Goal: Task Accomplishment & Management: Complete application form

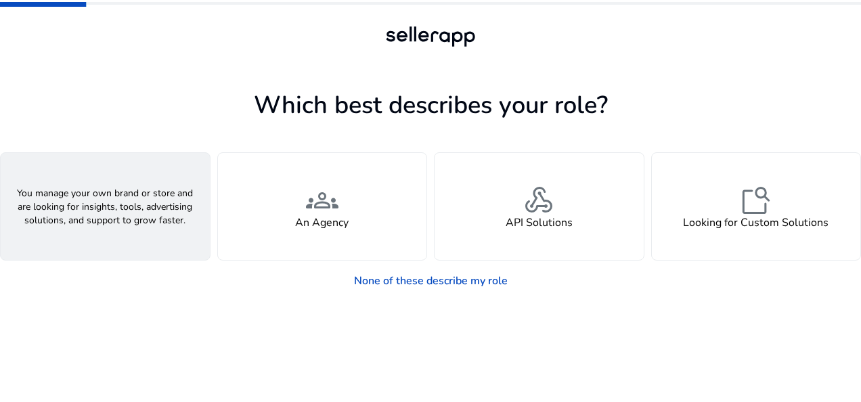
click at [158, 232] on div "person A Seller" at bounding box center [105, 206] width 209 height 107
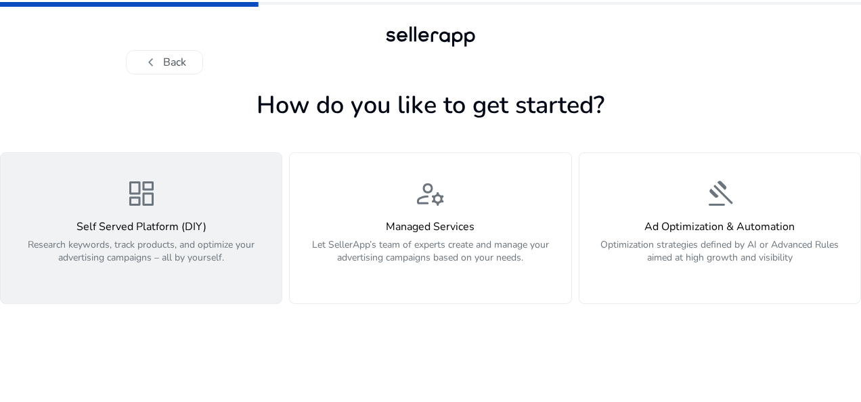
click at [248, 225] on h4 "Self Served Platform (DIY)" at bounding box center [141, 227] width 265 height 13
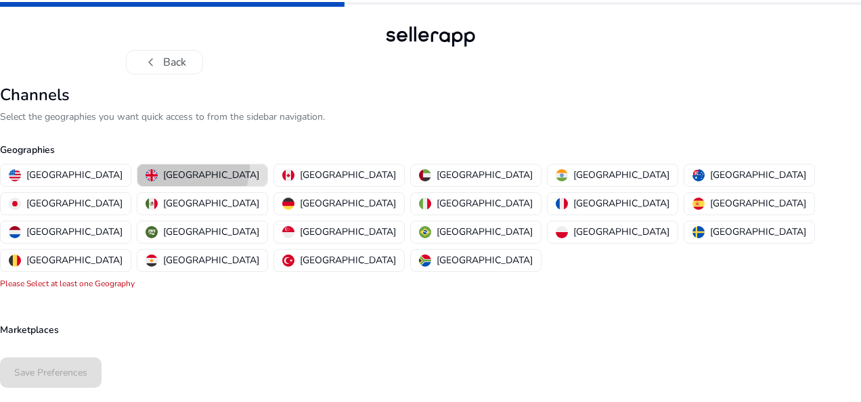
click at [153, 167] on button "[GEOGRAPHIC_DATA]" at bounding box center [202, 176] width 130 height 22
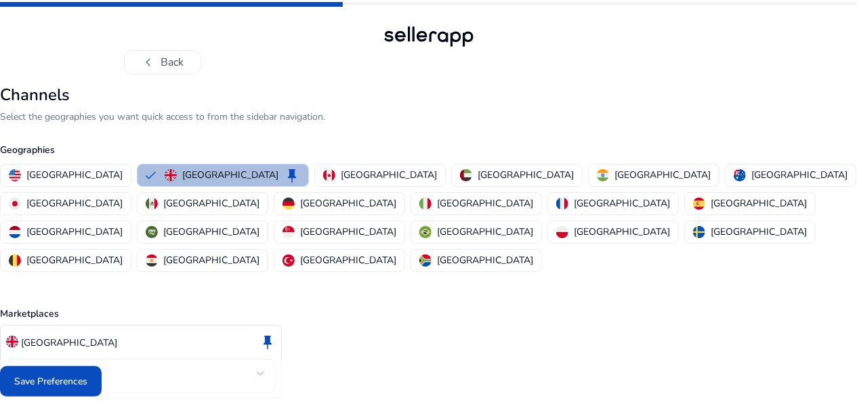
scroll to position [18, 0]
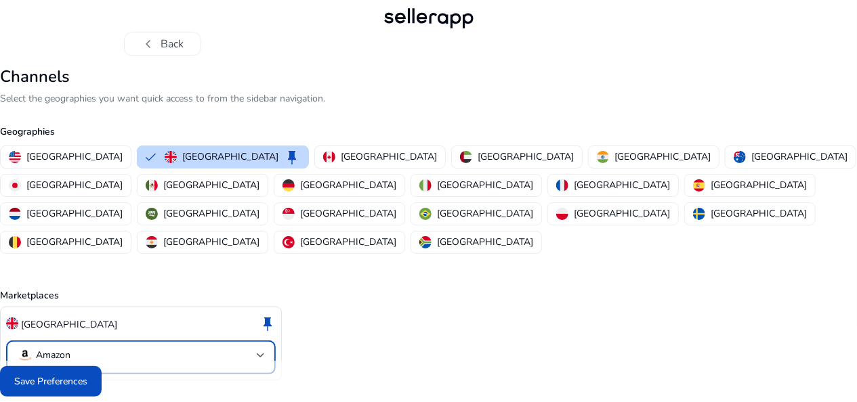
click at [246, 347] on mat-select-trigger "Amazon" at bounding box center [137, 355] width 240 height 16
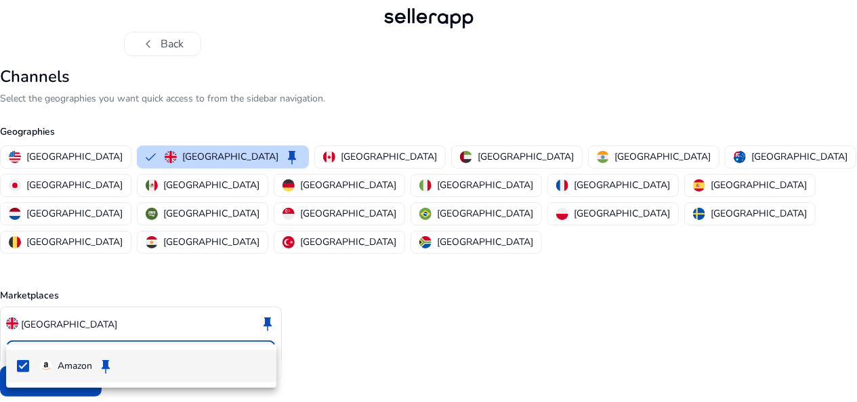
click at [318, 349] on div at bounding box center [428, 201] width 857 height 402
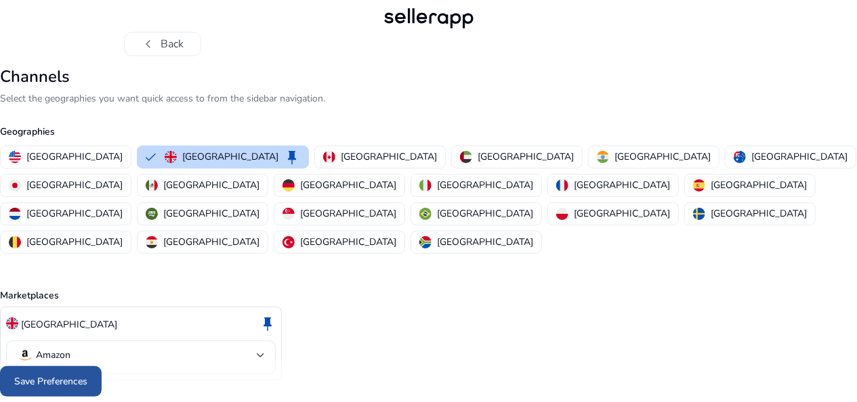
click at [79, 389] on span at bounding box center [51, 382] width 102 height 33
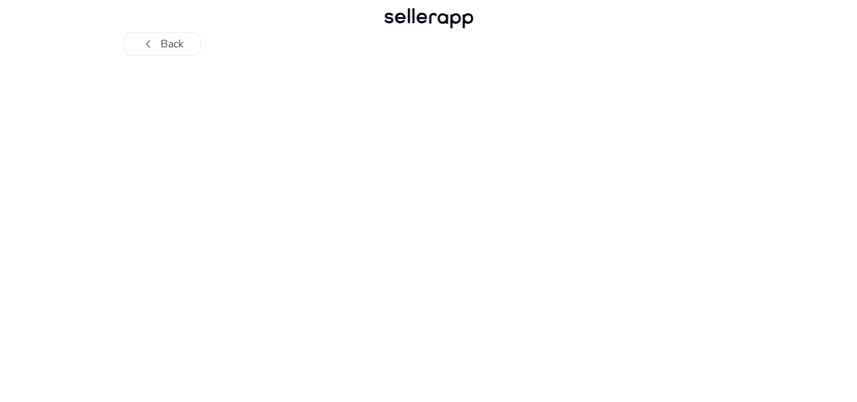
scroll to position [0, 0]
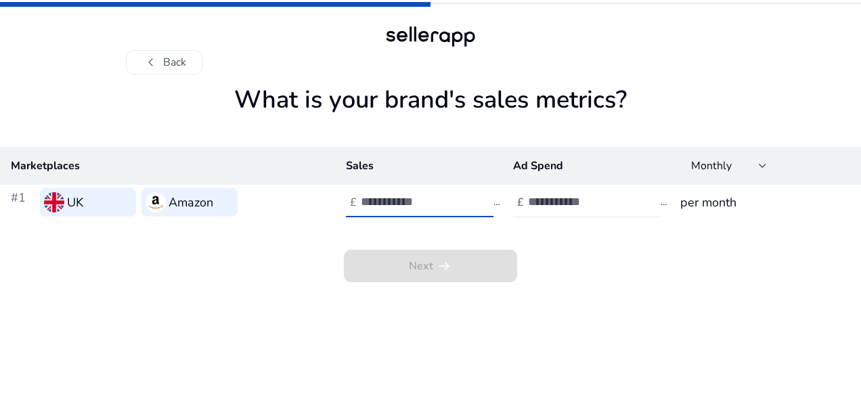
click at [403, 206] on input "number" at bounding box center [406, 201] width 91 height 15
type input "*****"
drag, startPoint x: 544, startPoint y: 228, endPoint x: 553, endPoint y: 211, distance: 18.5
click at [553, 211] on div "What is your brand's sales metrics? Marketplaces Sales Ad Spend Monthly #1 UK A…" at bounding box center [430, 183] width 861 height 197
click at [553, 211] on div at bounding box center [589, 203] width 122 height 30
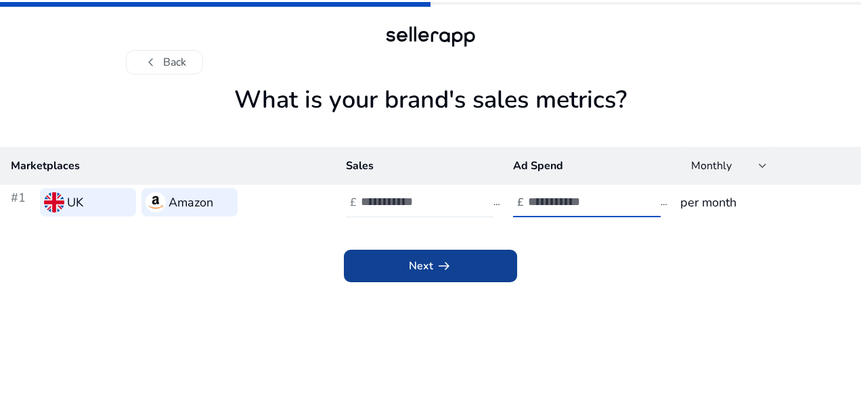
type input "*****"
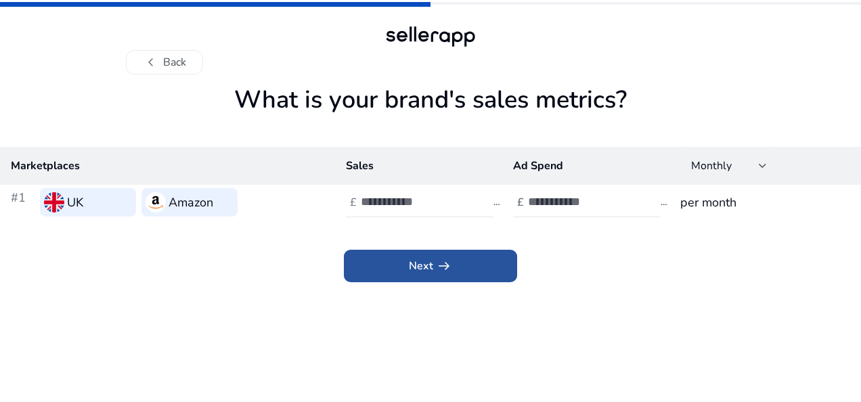
click at [427, 265] on span "Next arrow_right_alt" at bounding box center [430, 266] width 43 height 16
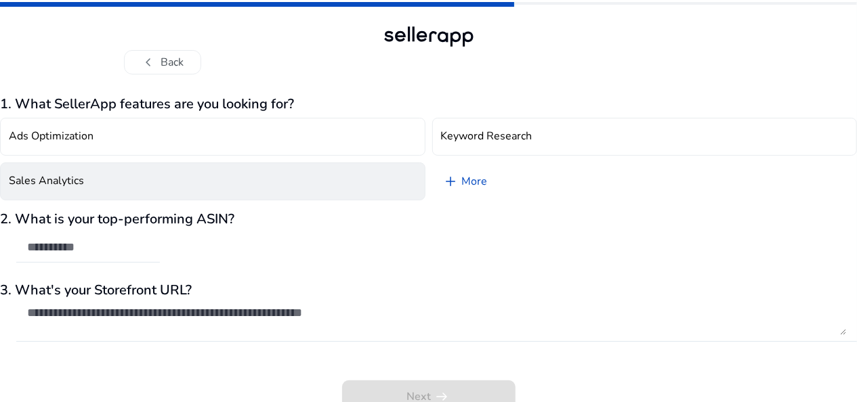
click at [300, 166] on button "Sales Analytics" at bounding box center [212, 182] width 425 height 38
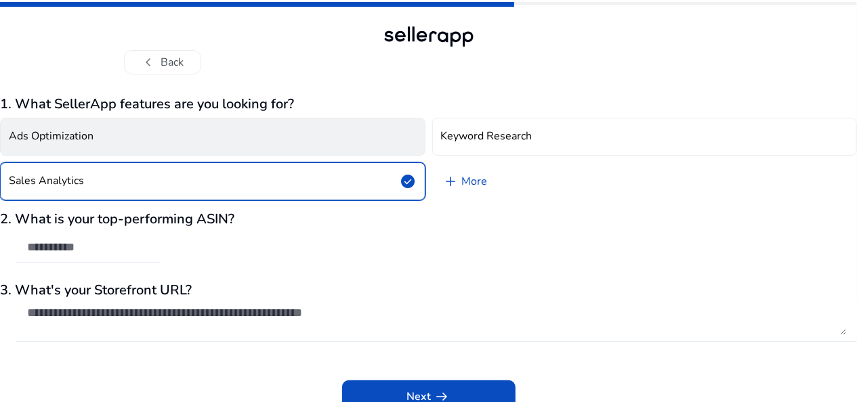
click at [290, 125] on button "Ads Optimization" at bounding box center [212, 137] width 425 height 38
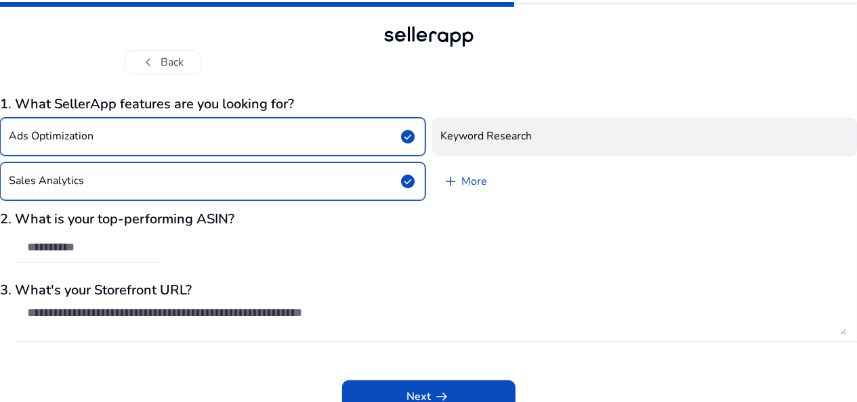
click at [477, 150] on button "Keyword Research" at bounding box center [644, 137] width 425 height 38
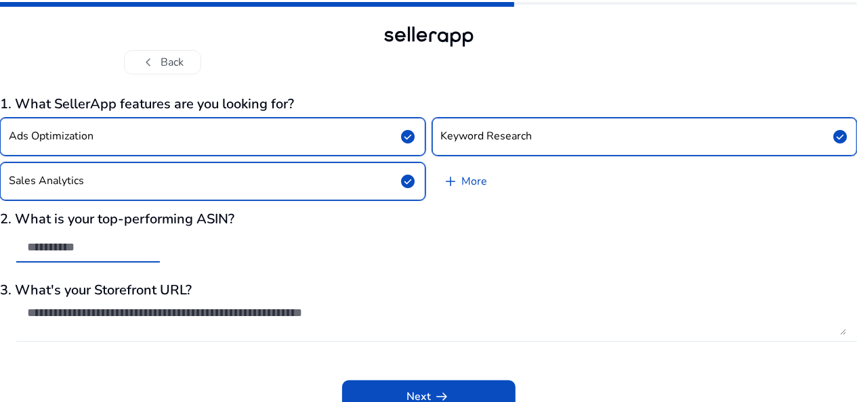
click at [133, 240] on input "text" at bounding box center [88, 247] width 122 height 15
click at [138, 243] on input "text" at bounding box center [88, 247] width 122 height 15
paste input "**********"
type input "**********"
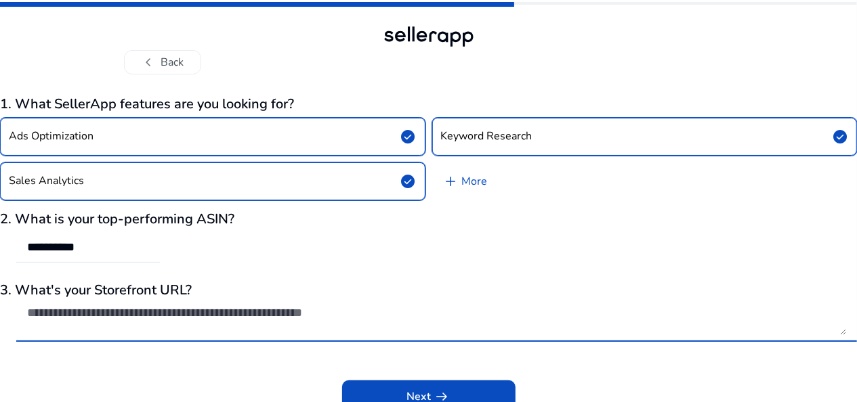
click at [228, 316] on textarea at bounding box center [436, 320] width 819 height 30
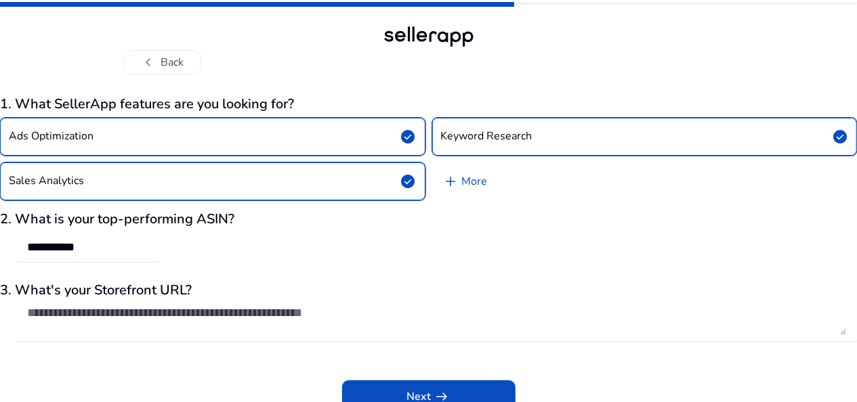
click at [277, 249] on div "**********" at bounding box center [428, 244] width 857 height 66
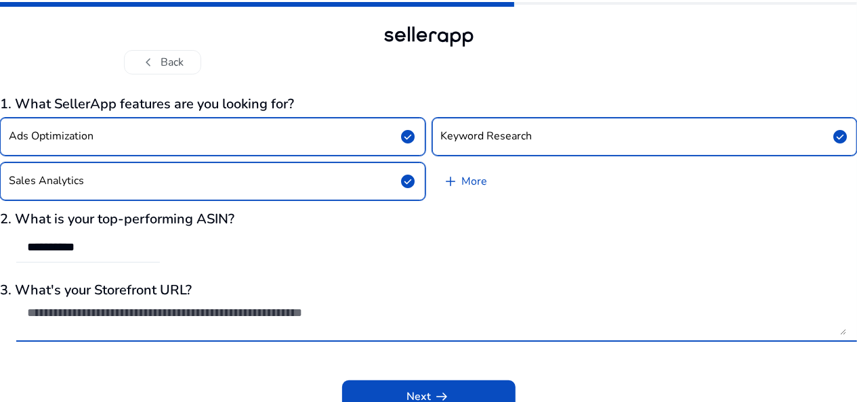
click at [368, 322] on textarea at bounding box center [436, 320] width 819 height 30
paste textarea "**********"
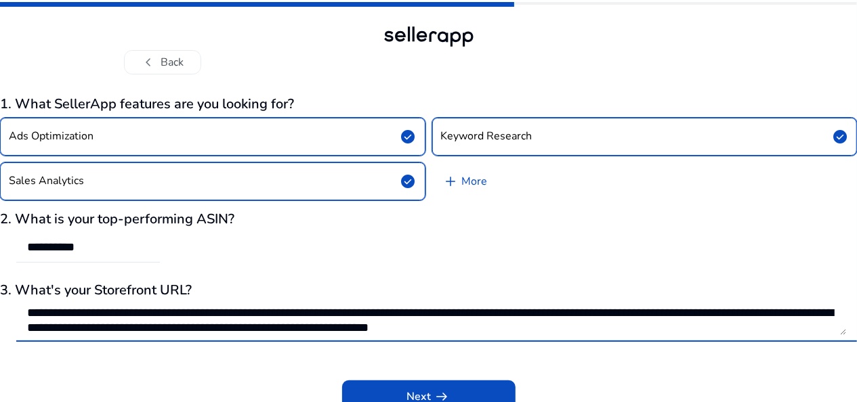
scroll to position [16, 0]
type textarea "**********"
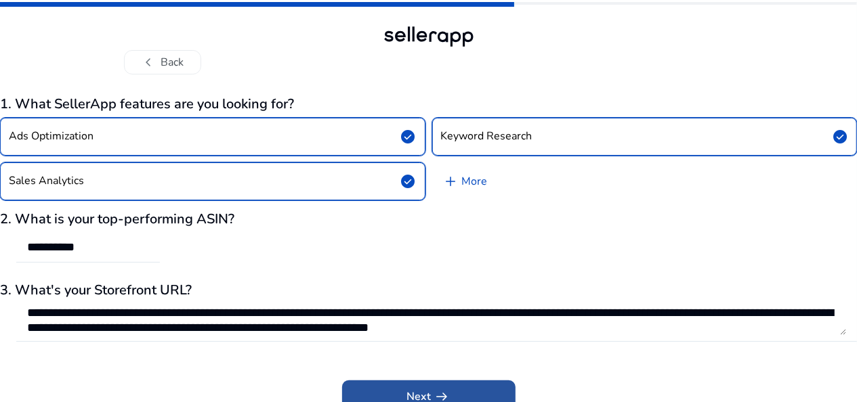
click at [447, 397] on span "arrow_right_alt" at bounding box center [442, 397] width 16 height 16
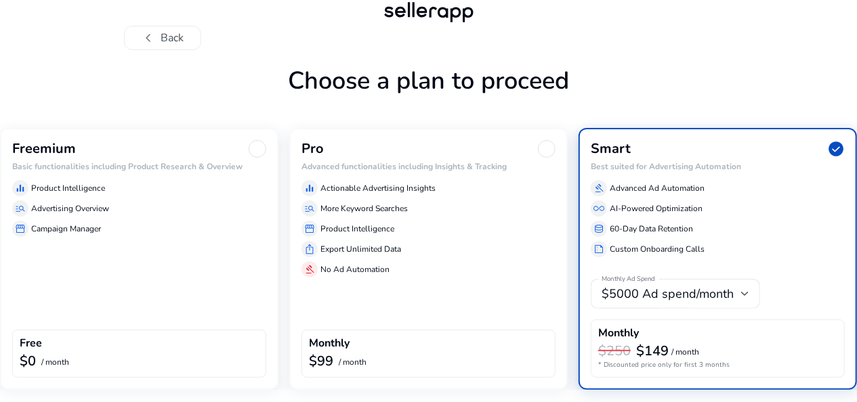
scroll to position [71, 0]
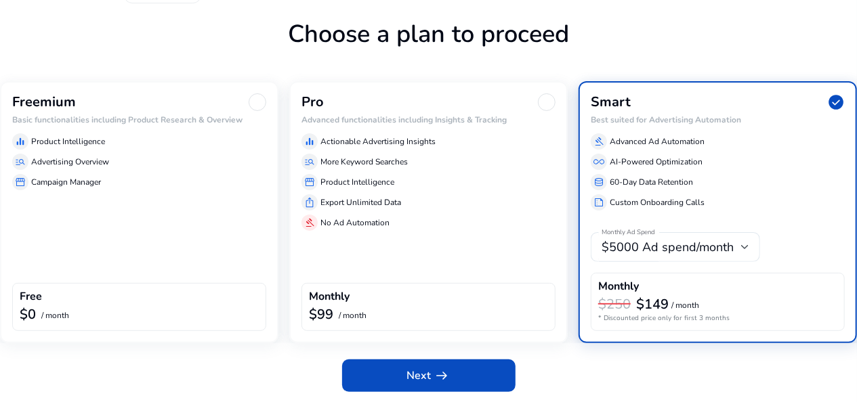
click at [116, 196] on div "Freemium Basic functionalities including Product Research & Overview equalizer …" at bounding box center [139, 212] width 278 height 262
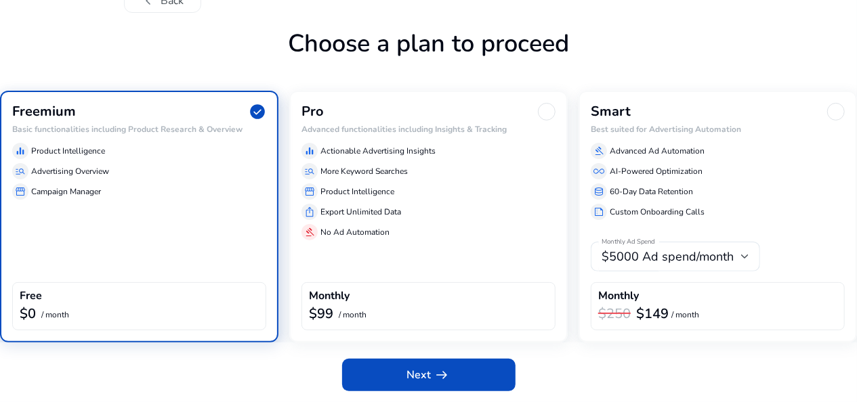
scroll to position [61, 0]
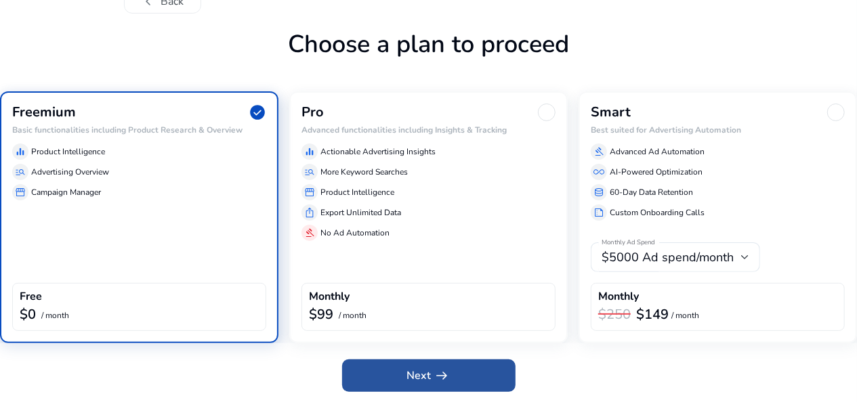
click at [420, 381] on span "Next arrow_right_alt" at bounding box center [428, 376] width 43 height 16
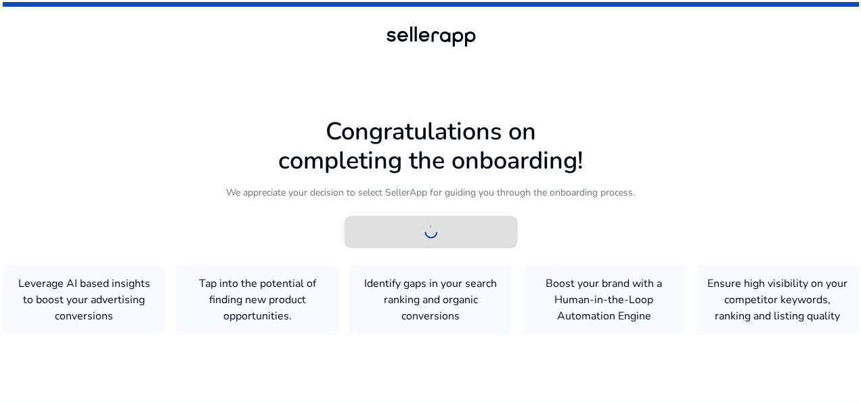
scroll to position [0, 0]
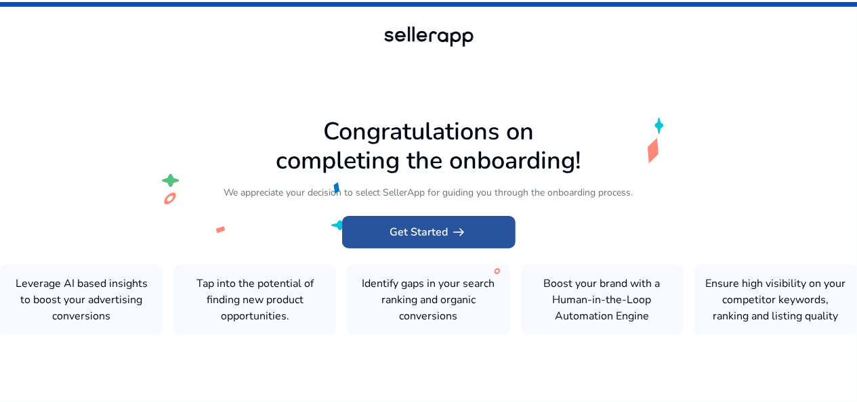
click at [438, 245] on span at bounding box center [428, 232] width 173 height 33
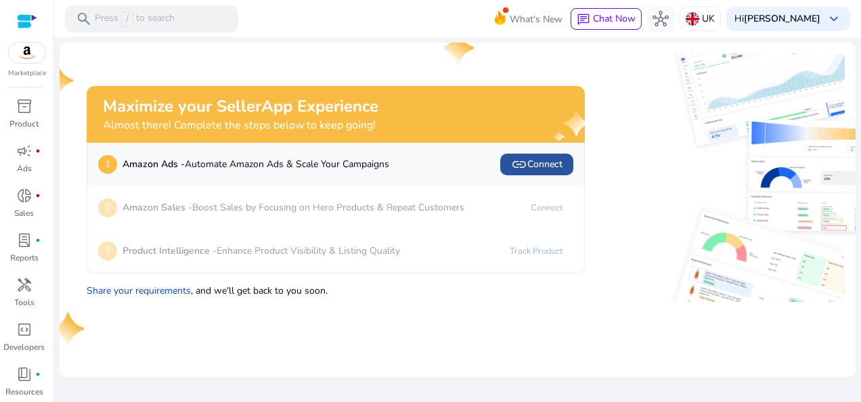
click at [529, 163] on span "link Connect" at bounding box center [536, 164] width 51 height 16
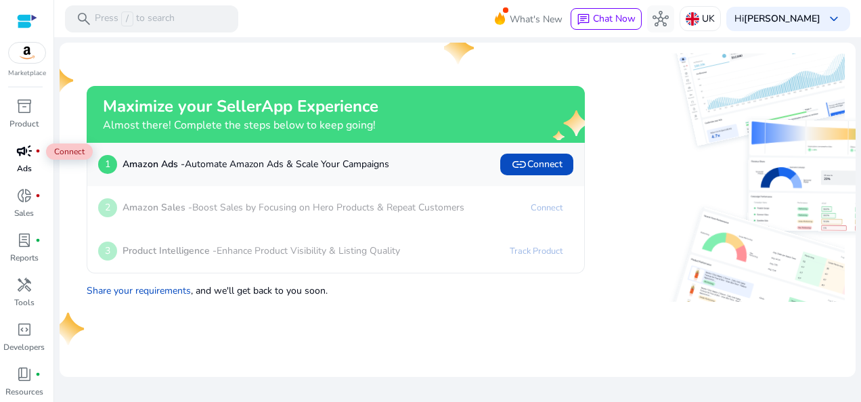
click at [17, 155] on span "campaign" at bounding box center [24, 151] width 16 height 16
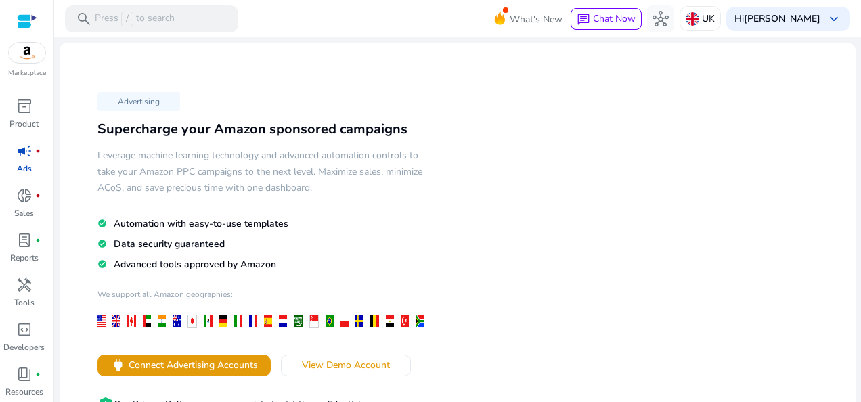
scroll to position [116, 0]
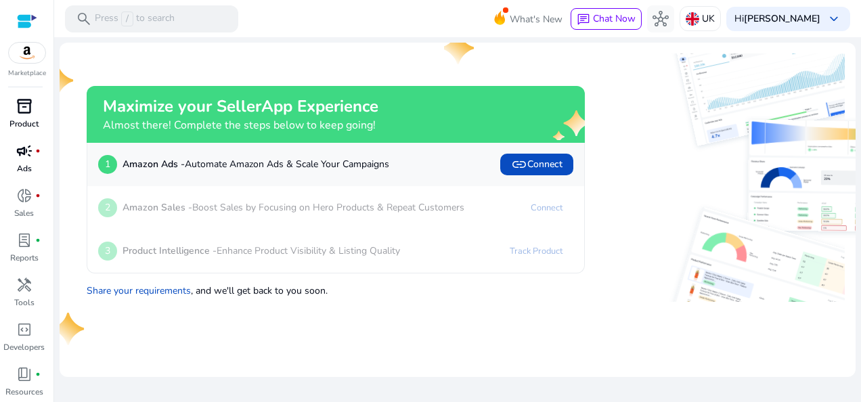
click at [30, 114] on span "inventory_2" at bounding box center [24, 106] width 16 height 16
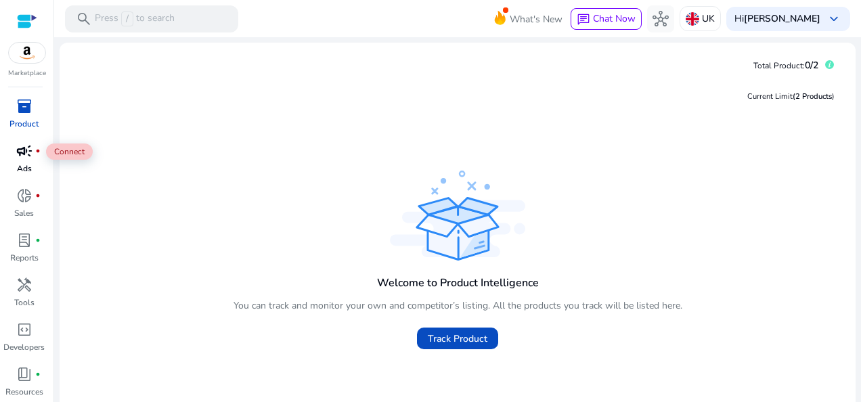
click at [36, 150] on span "fiber_manual_record" at bounding box center [37, 150] width 5 height 5
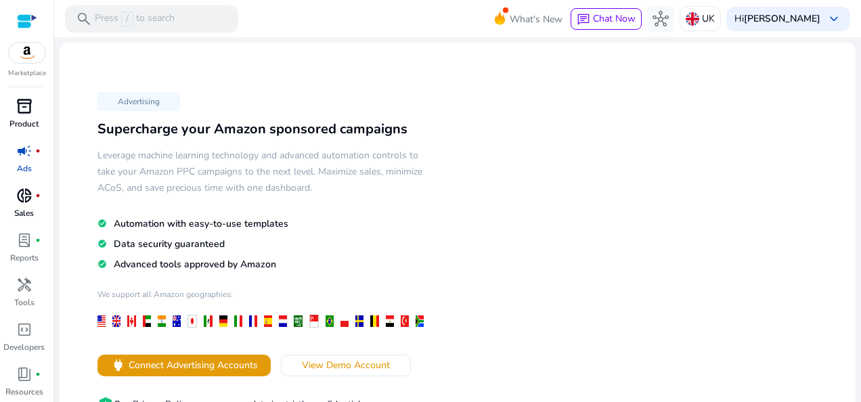
click at [21, 210] on p "Sales" at bounding box center [24, 213] width 20 height 12
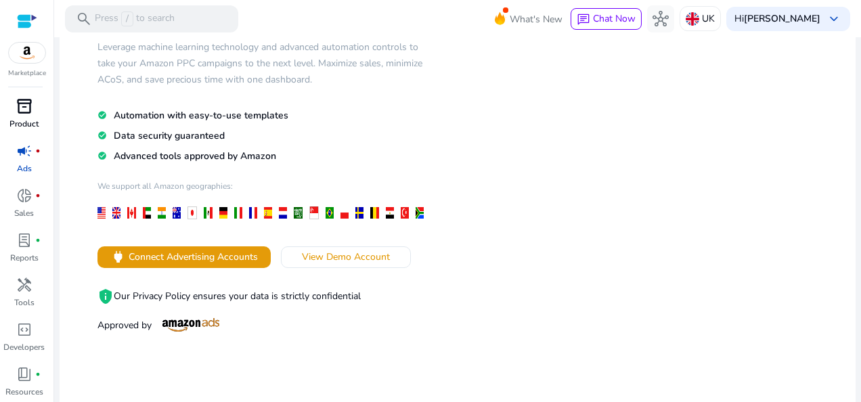
scroll to position [137, 0]
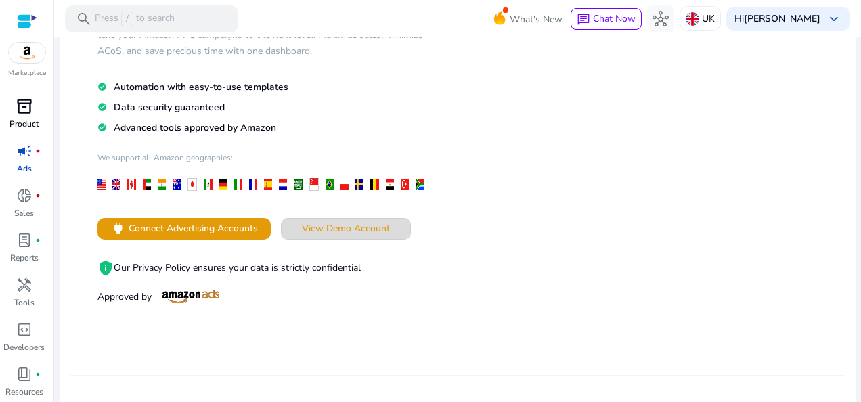
click at [358, 213] on span at bounding box center [346, 229] width 129 height 33
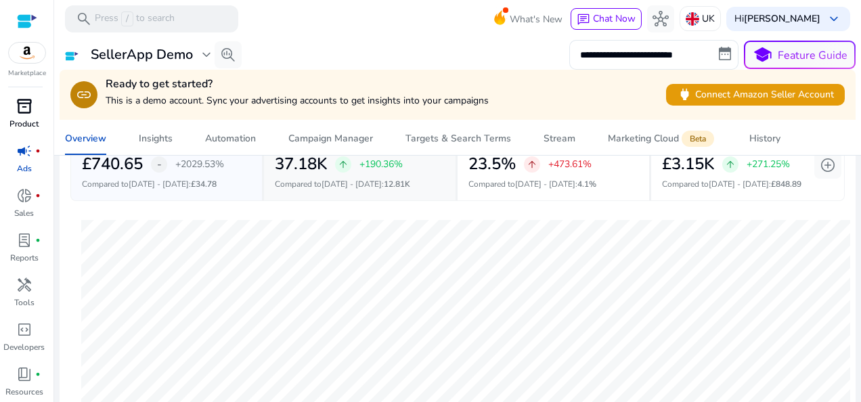
scroll to position [370, 0]
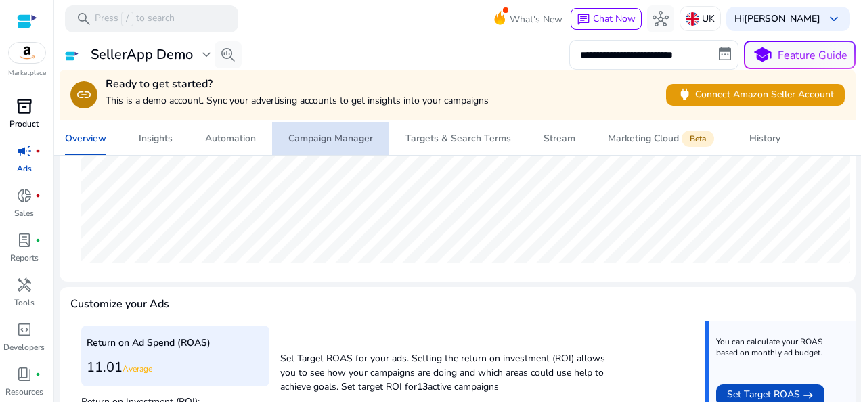
click at [337, 130] on span "Campaign Manager" at bounding box center [330, 139] width 85 height 33
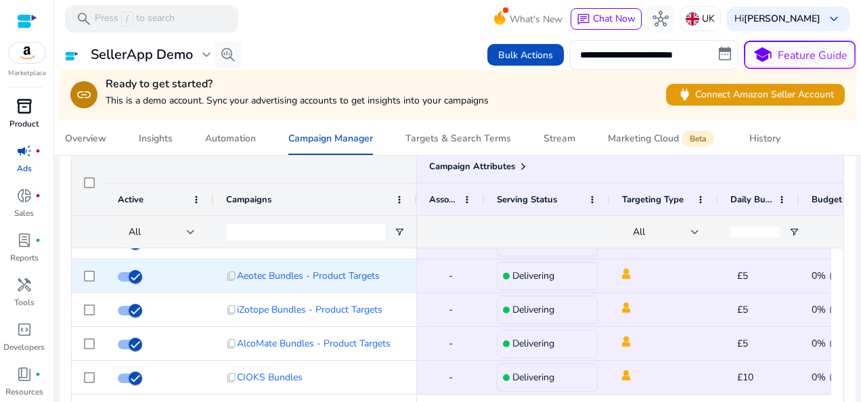
scroll to position [394, 0]
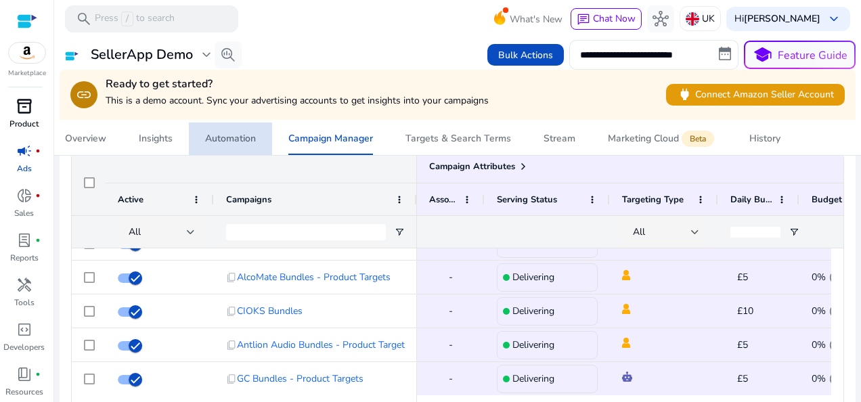
click at [230, 130] on span "Automation" at bounding box center [230, 139] width 51 height 33
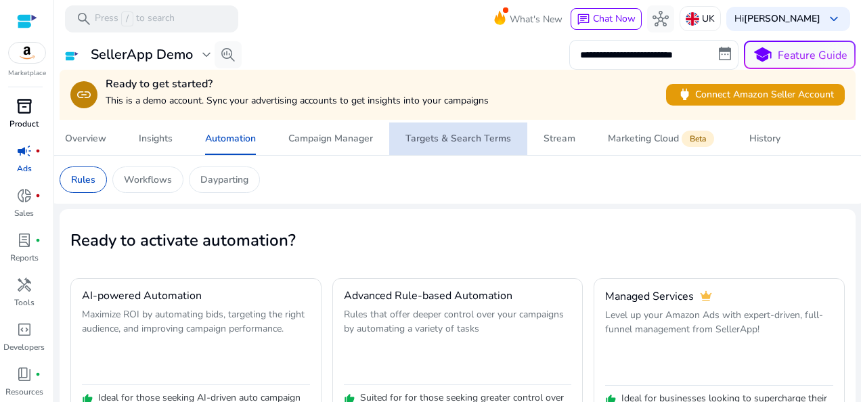
click at [469, 134] on div "Targets & Search Terms" at bounding box center [459, 138] width 106 height 9
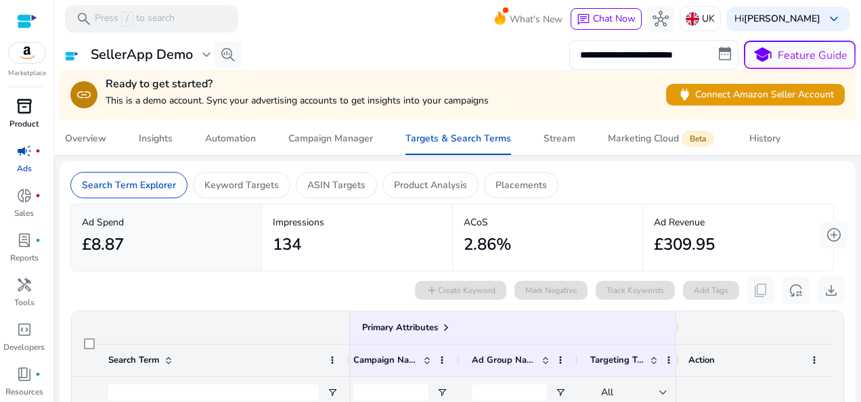
click at [210, 198] on div at bounding box center [457, 200] width 775 height 5
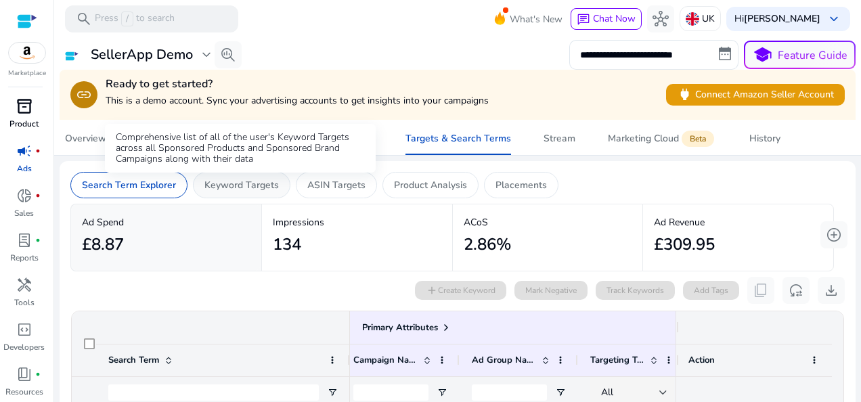
click at [250, 180] on p "Keyword Targets" at bounding box center [241, 185] width 74 height 14
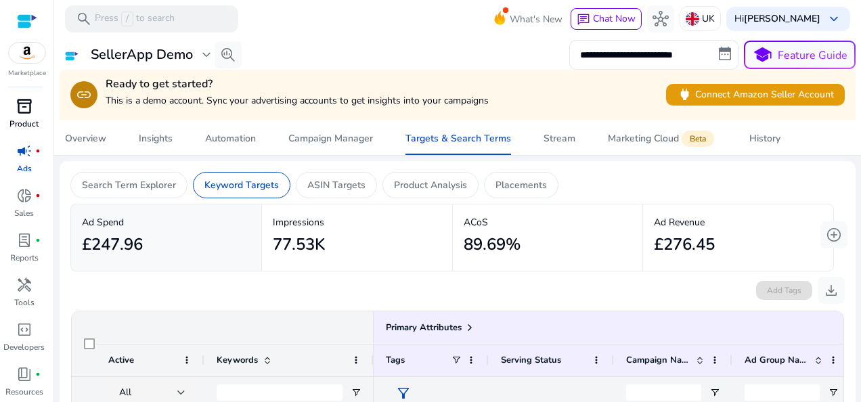
click at [393, 253] on div "77.53K" at bounding box center [357, 245] width 169 height 30
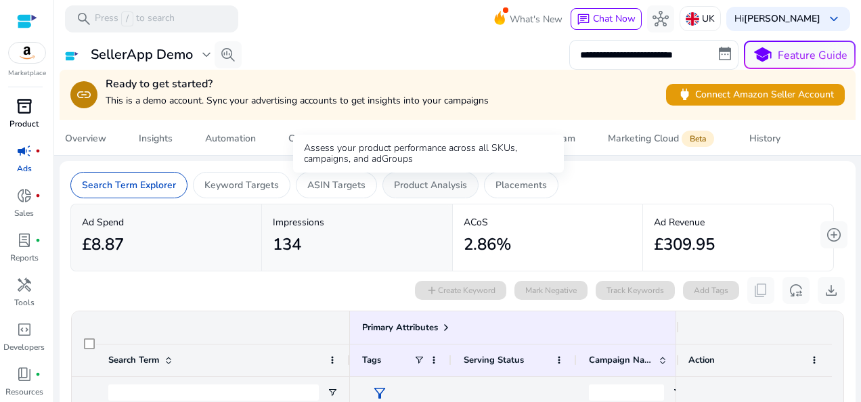
click at [414, 181] on p "Product Analysis" at bounding box center [430, 185] width 73 height 14
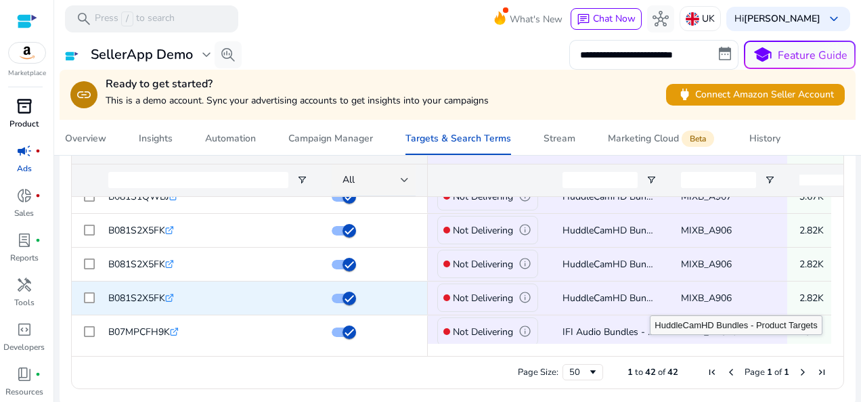
scroll to position [323, 0]
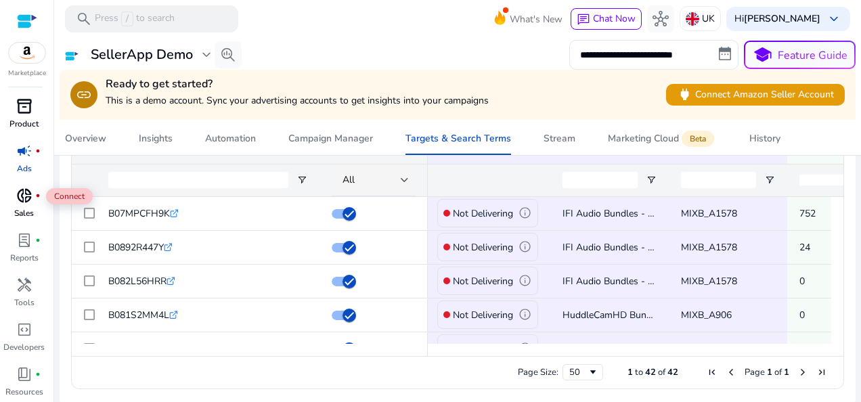
click at [22, 196] on span "donut_small" at bounding box center [24, 196] width 16 height 16
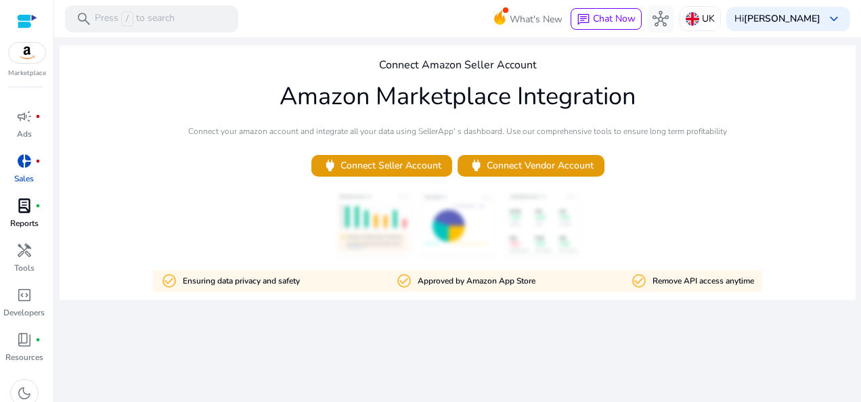
click at [27, 218] on p "Reports" at bounding box center [24, 223] width 28 height 12
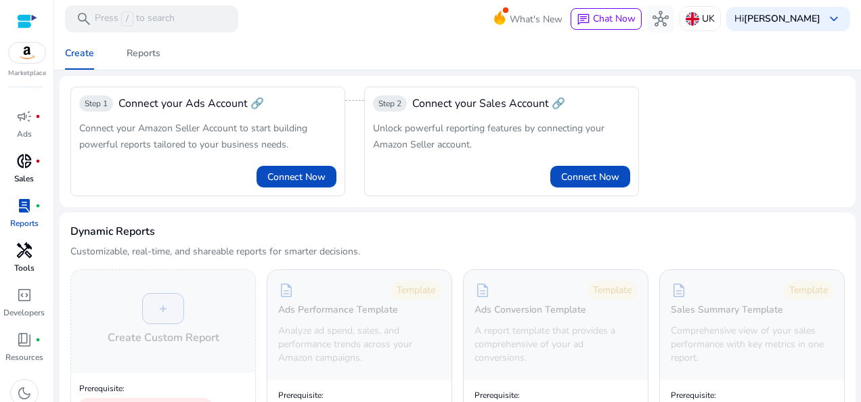
click at [24, 255] on span "handyman" at bounding box center [24, 250] width 16 height 16
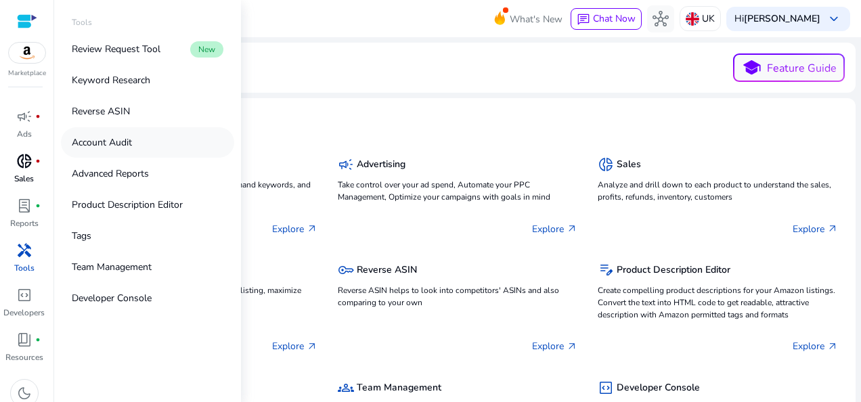
click at [131, 154] on link "Account Audit" at bounding box center [147, 142] width 173 height 30
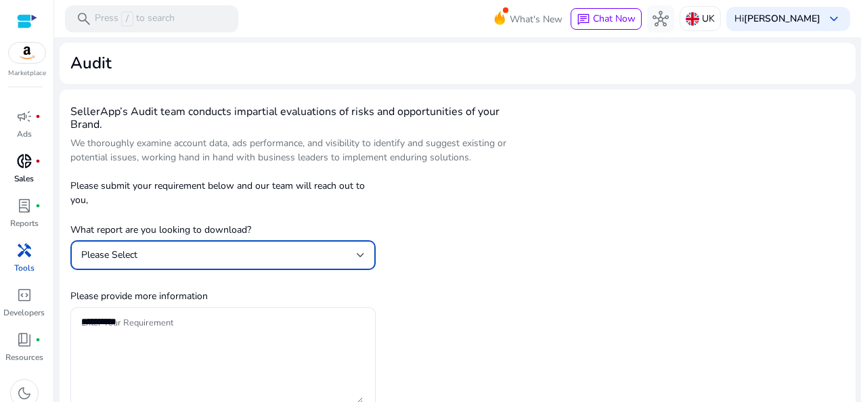
click at [232, 251] on div "Please Select" at bounding box center [219, 255] width 276 height 15
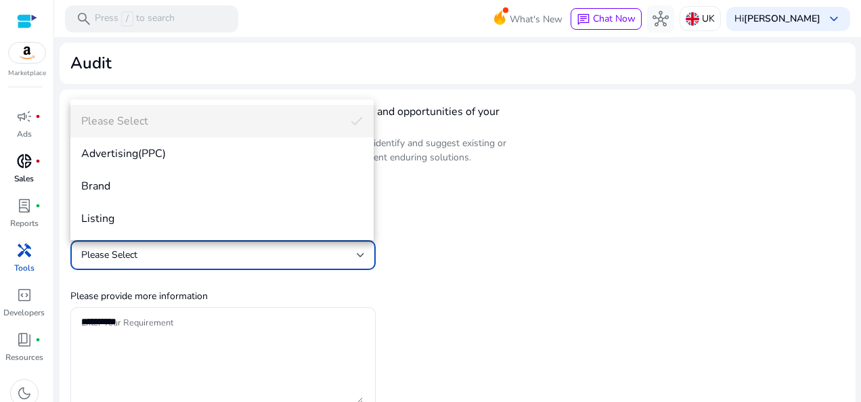
click at [232, 251] on div at bounding box center [430, 201] width 861 height 402
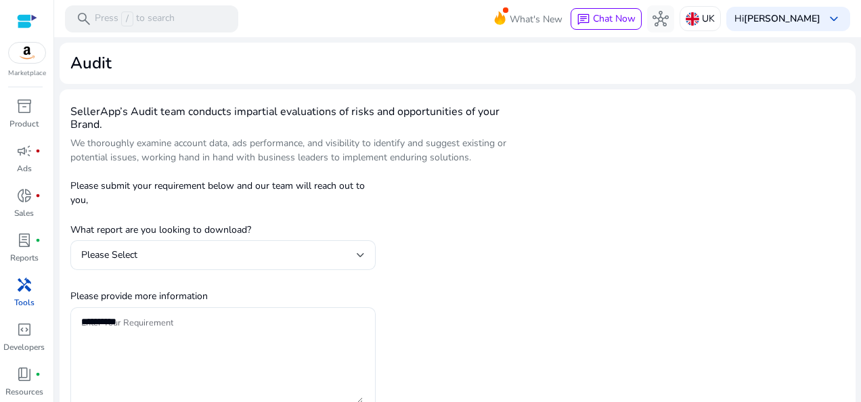
scroll to position [35, 0]
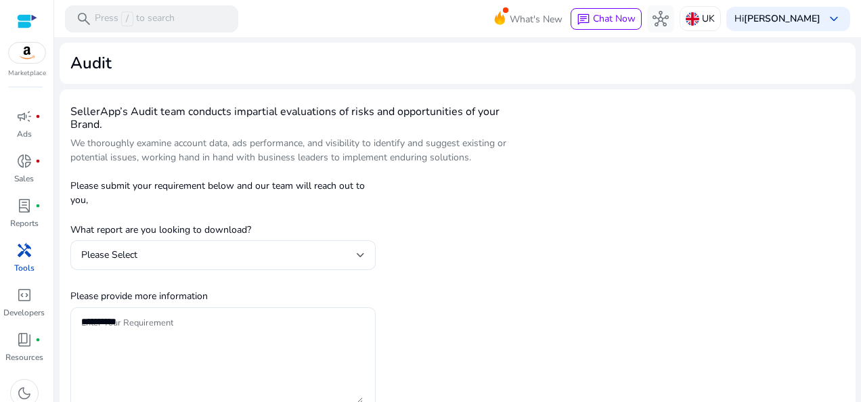
click at [196, 281] on div at bounding box center [222, 277] width 305 height 14
